Goal: Navigation & Orientation: Find specific page/section

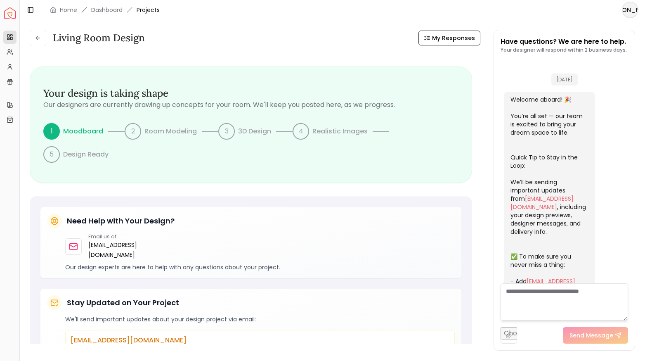
scroll to position [942, 0]
